Goal: Task Accomplishment & Management: Complete application form

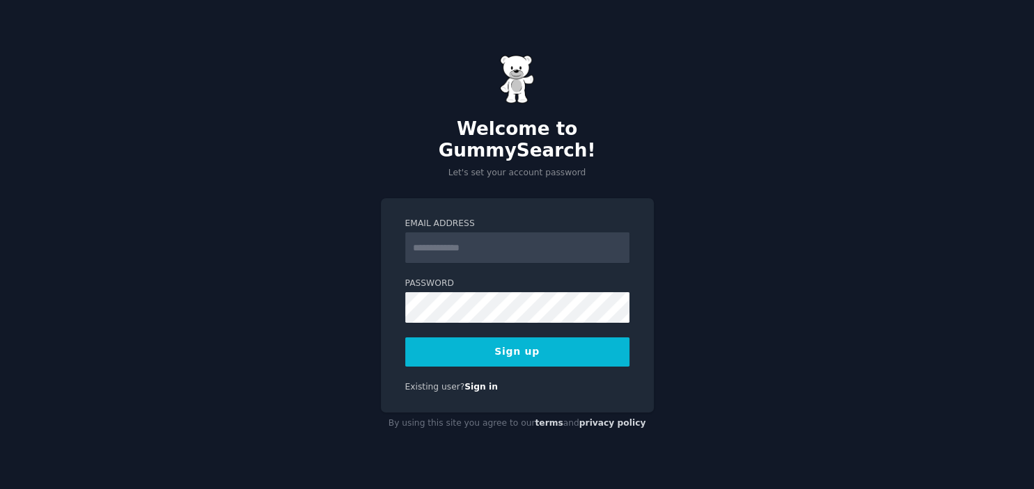
click at [458, 237] on input "Email Address" at bounding box center [517, 248] width 224 height 31
type input "**********"
click at [116, 170] on div "**********" at bounding box center [517, 244] width 1034 height 489
click at [559, 344] on button "Sign up" at bounding box center [517, 352] width 224 height 29
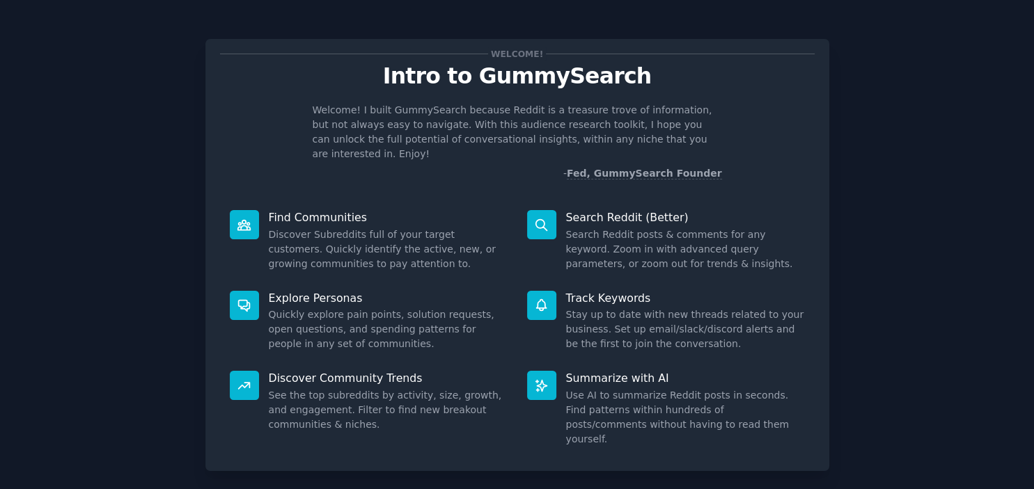
scroll to position [55, 0]
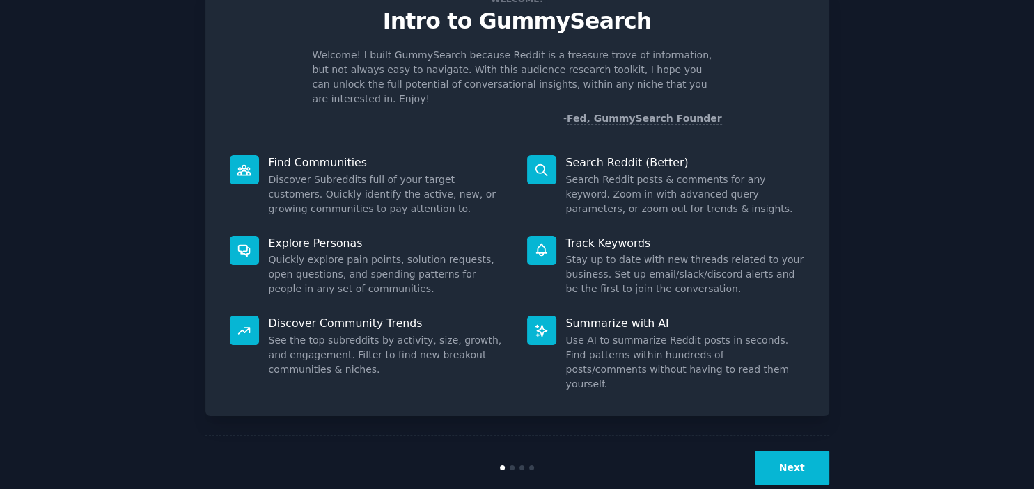
click at [792, 451] on button "Next" at bounding box center [792, 468] width 74 height 34
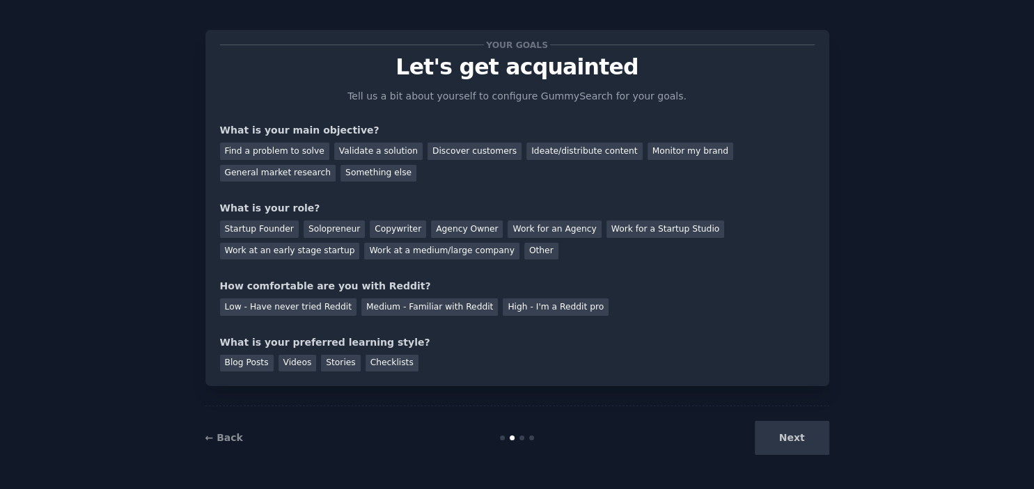
scroll to position [8, 0]
click at [795, 443] on div "Next" at bounding box center [725, 439] width 208 height 34
click at [786, 444] on div "Next" at bounding box center [725, 439] width 208 height 34
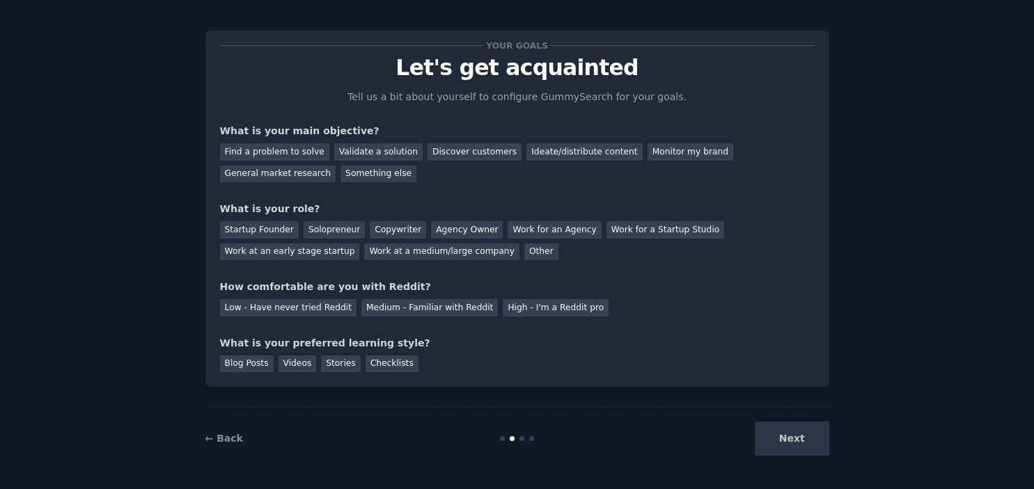
click at [786, 444] on div "Next" at bounding box center [725, 439] width 208 height 34
click at [277, 154] on div "Find a problem to solve" at bounding box center [274, 151] width 109 height 17
click at [338, 230] on div "Solopreneur" at bounding box center [334, 229] width 61 height 17
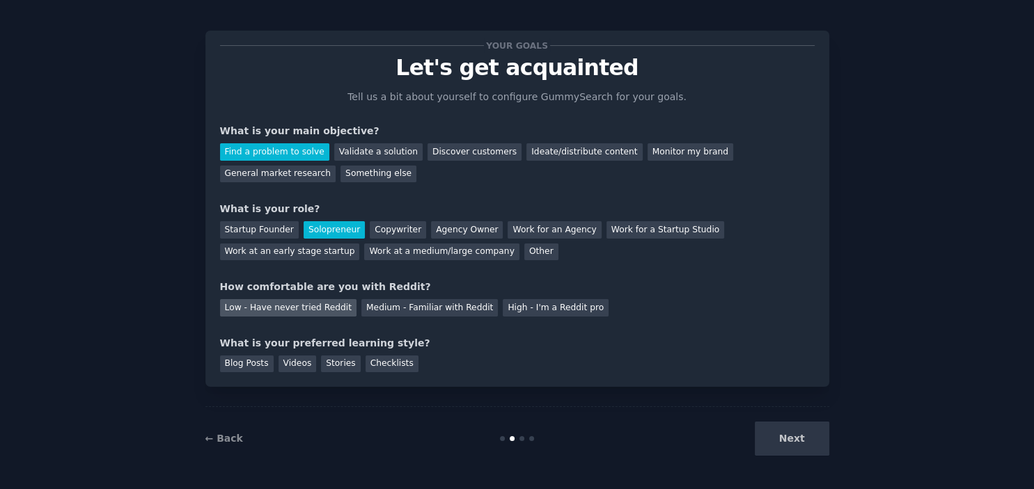
click at [325, 304] on div "Low - Have never tried Reddit" at bounding box center [288, 307] width 136 height 17
click at [377, 369] on div "Checklists" at bounding box center [391, 364] width 53 height 17
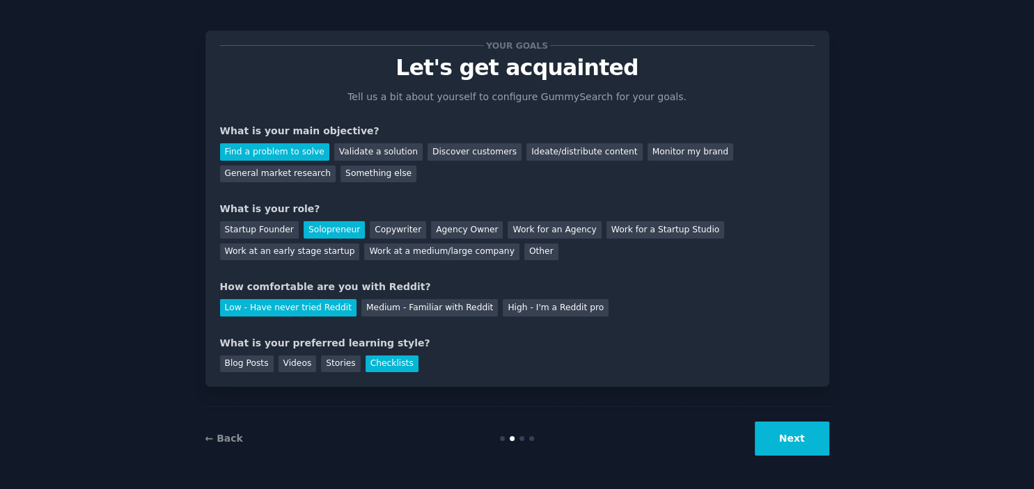
click at [804, 443] on button "Next" at bounding box center [792, 439] width 74 height 34
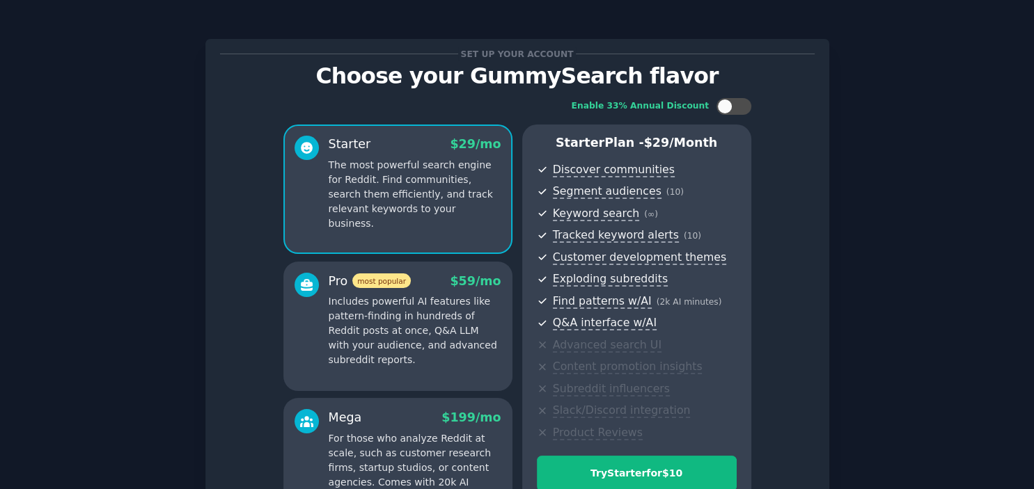
scroll to position [170, 0]
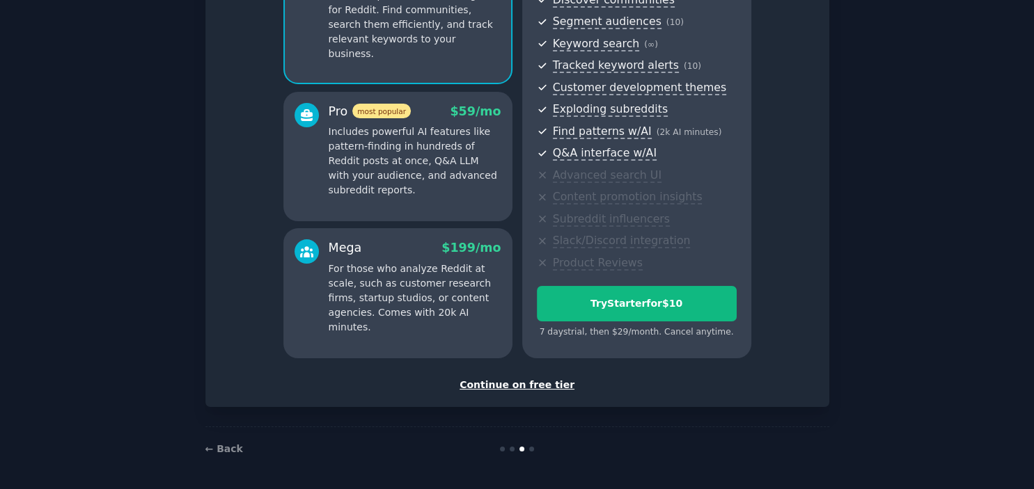
click at [561, 388] on div "Continue on free tier" at bounding box center [517, 385] width 595 height 15
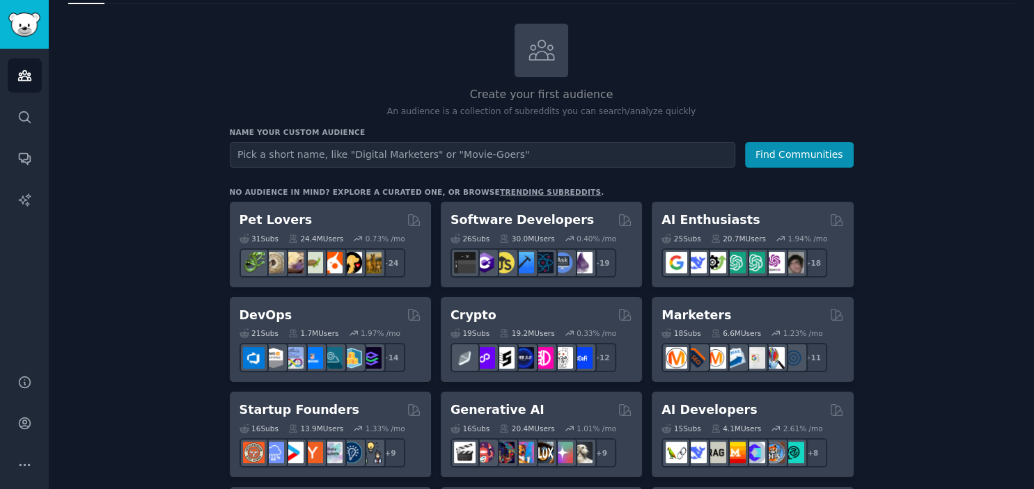
scroll to position [153, 0]
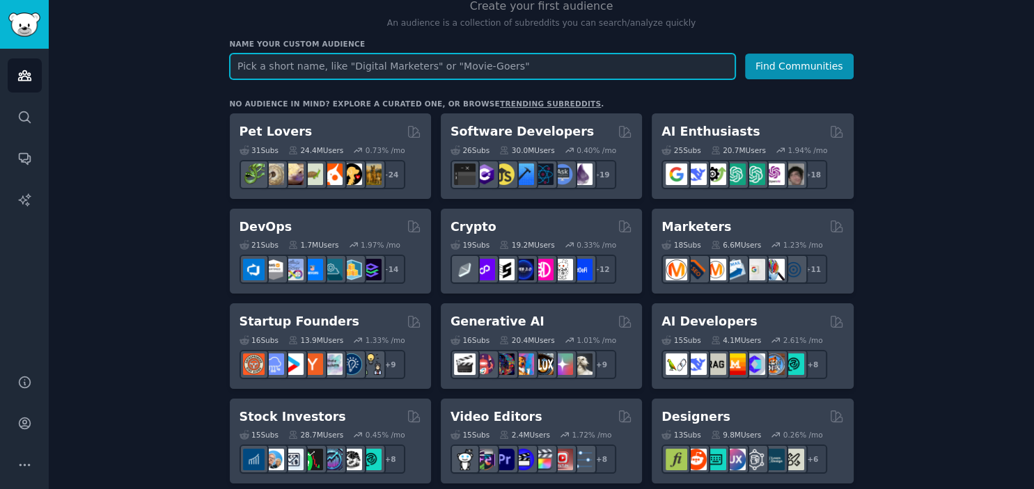
click at [338, 64] on input "text" at bounding box center [482, 67] width 505 height 26
paste input "([MEDICAL_DATA] OR depressed OR "mental health" OR burnout OR "low motivation" …"
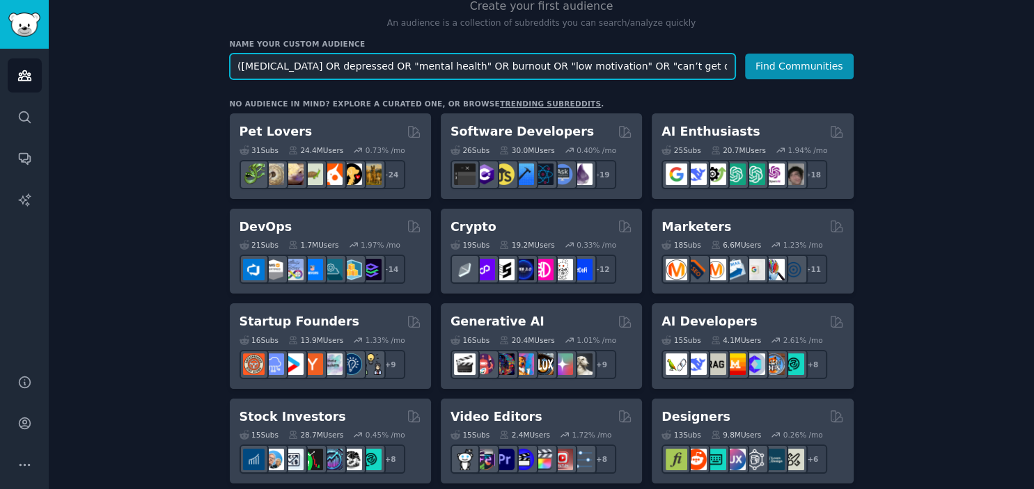
scroll to position [0, 1503]
type input "([MEDICAL_DATA] OR depressed OR "mental health" OR burnout OR "low motivation" …"
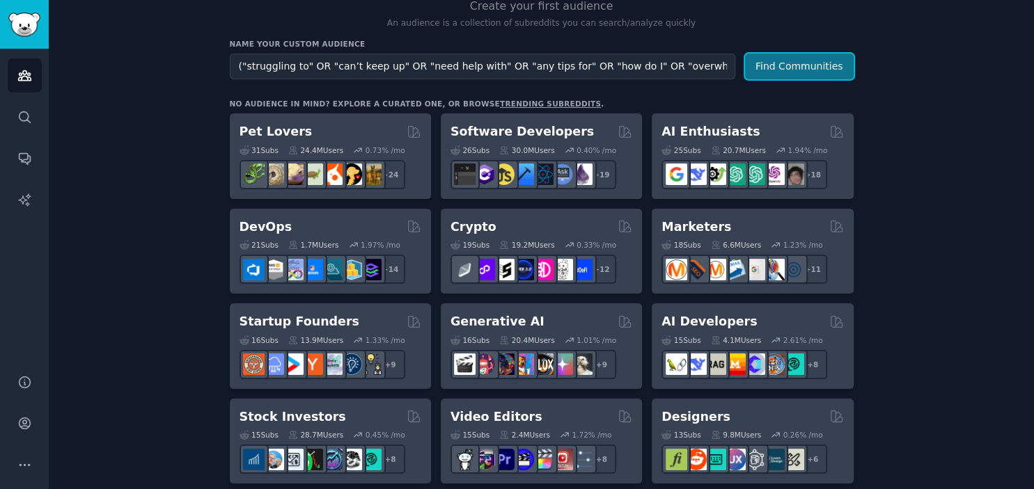
click at [794, 66] on button "Find Communities" at bounding box center [799, 67] width 109 height 26
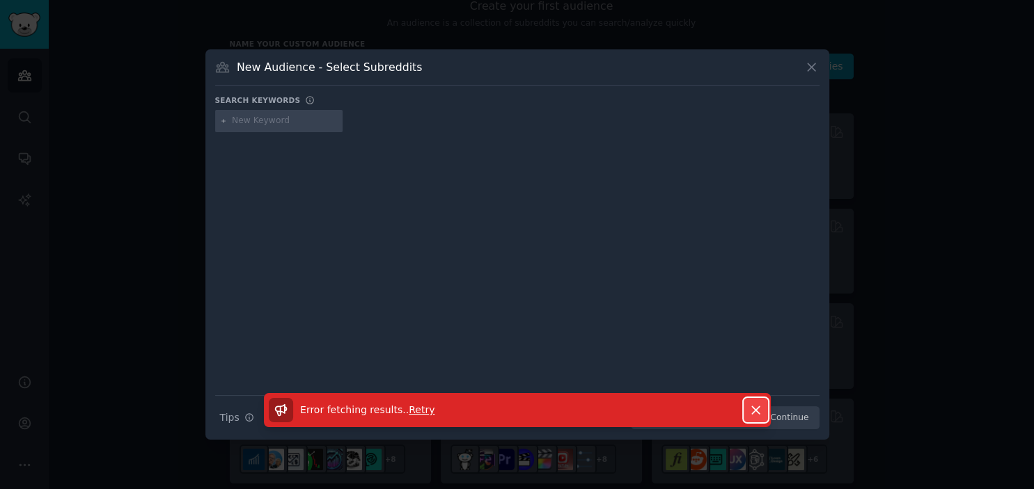
click at [762, 410] on icon "button" at bounding box center [755, 410] width 15 height 15
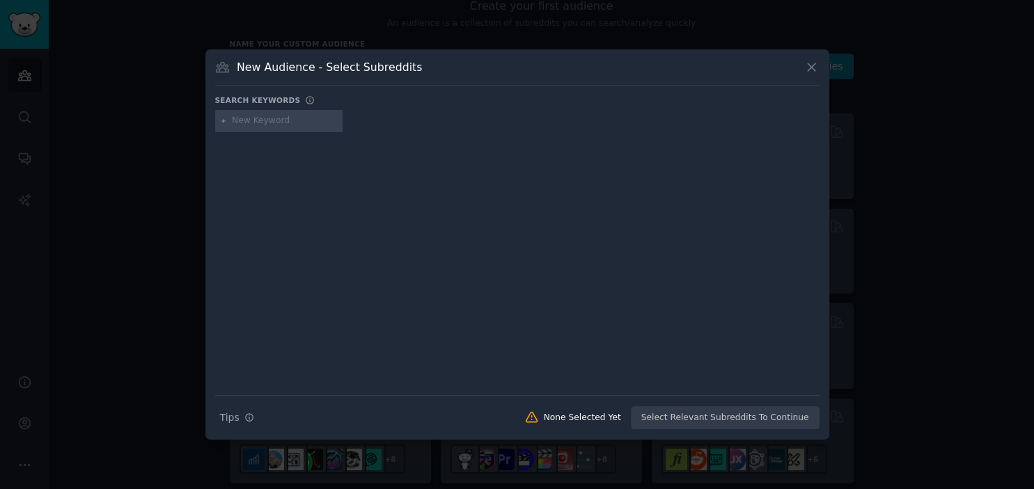
click at [255, 121] on input "text" at bounding box center [285, 121] width 106 height 13
click at [890, 235] on div at bounding box center [517, 244] width 1034 height 489
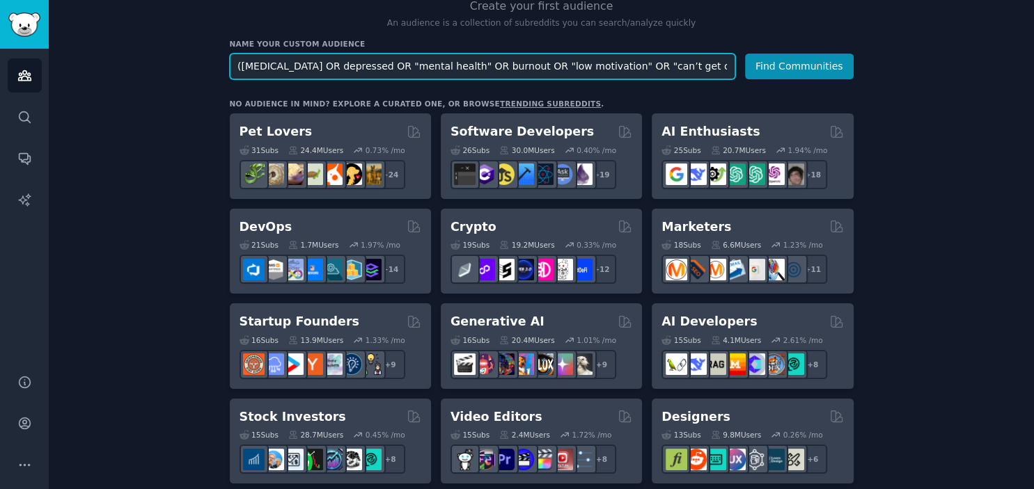
drag, startPoint x: 737, startPoint y: 64, endPoint x: 109, endPoint y: 88, distance: 627.7
click at [230, 79] on input "([MEDICAL_DATA] OR depressed OR "mental health" OR burnout OR "low motivation" …" at bounding box center [482, 67] width 505 height 26
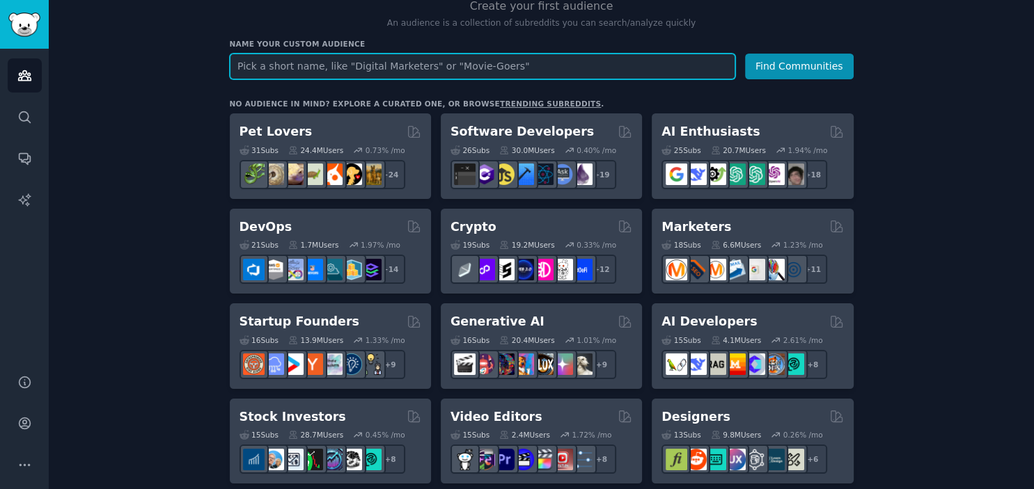
paste input "[MEDICAL_DATA] cleaning “don’t know where to start”"
type input "[MEDICAL_DATA] cleaning “don’t know where to start”"
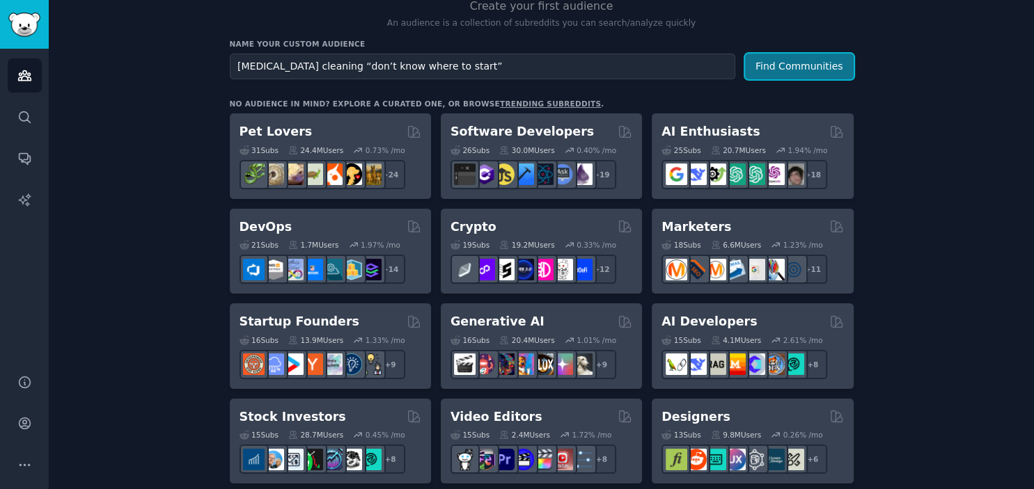
click at [798, 63] on button "Find Communities" at bounding box center [799, 67] width 109 height 26
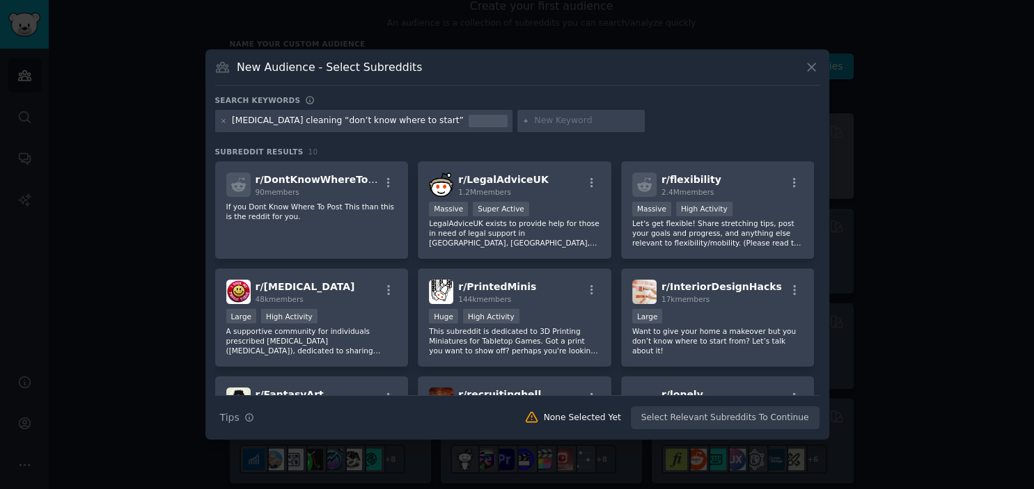
drag, startPoint x: 808, startPoint y: 63, endPoint x: 678, endPoint y: 124, distance: 143.6
click at [808, 64] on icon at bounding box center [811, 67] width 15 height 15
